Goal: Task Accomplishment & Management: Manage account settings

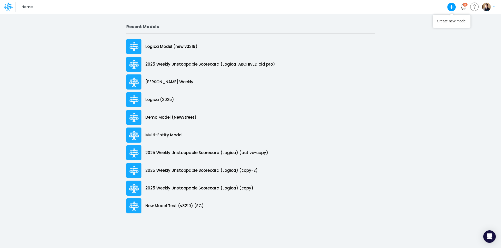
click at [488, 4] on img "button" at bounding box center [486, 7] width 9 height 9
click at [455, 30] on button "Log out" at bounding box center [467, 31] width 56 height 8
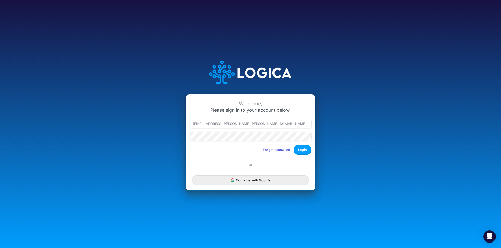
type input "leandro.castro+rp@logica.cloud"
click at [306, 150] on button "Login" at bounding box center [302, 150] width 18 height 10
